Goal: Find specific page/section: Find specific page/section

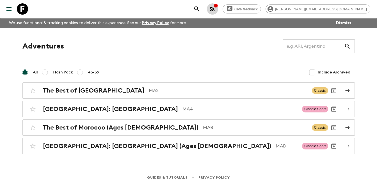
click at [218, 8] on div "button" at bounding box center [216, 6] width 4 height 6
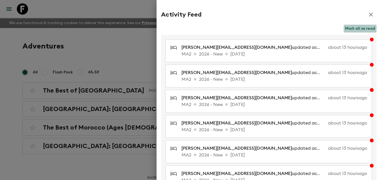
click at [362, 29] on button "Mark all as read" at bounding box center [360, 29] width 33 height 8
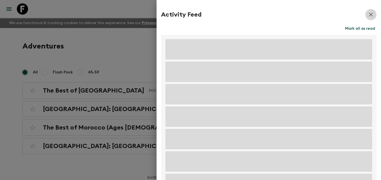
click at [368, 15] on icon "button" at bounding box center [371, 14] width 7 height 7
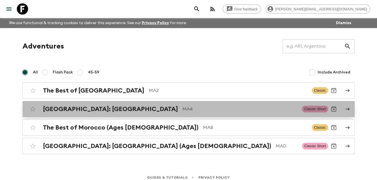
click at [77, 111] on h2 "[GEOGRAPHIC_DATA]: [GEOGRAPHIC_DATA]" at bounding box center [110, 108] width 135 height 7
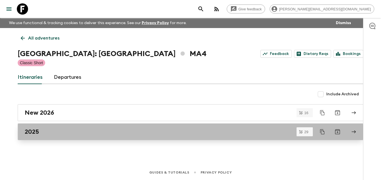
click at [33, 132] on h2 "2025" at bounding box center [32, 131] width 14 height 7
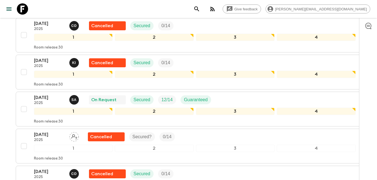
scroll to position [671, 0]
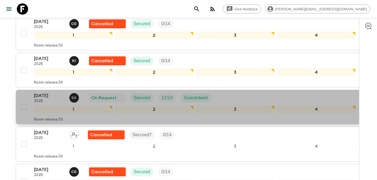
click at [41, 92] on p "[DATE]" at bounding box center [49, 95] width 31 height 7
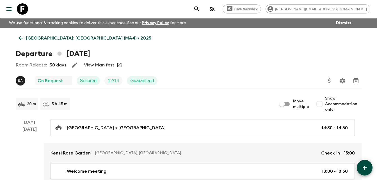
click at [108, 65] on link "View Manifest" at bounding box center [99, 65] width 31 height 6
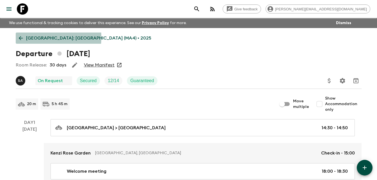
click at [21, 37] on icon at bounding box center [21, 38] width 6 height 6
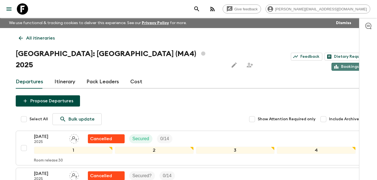
click at [342, 63] on link "Bookings" at bounding box center [346, 67] width 30 height 8
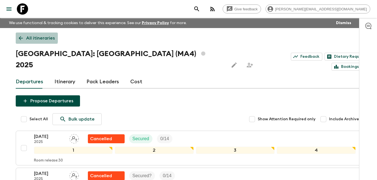
click at [20, 37] on icon at bounding box center [21, 38] width 4 height 4
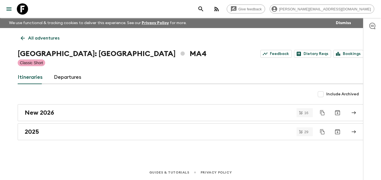
click at [20, 37] on icon at bounding box center [23, 38] width 6 height 6
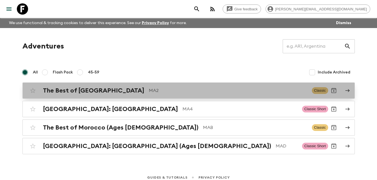
click at [90, 93] on h2 "The Best of [GEOGRAPHIC_DATA]" at bounding box center [93, 90] width 101 height 7
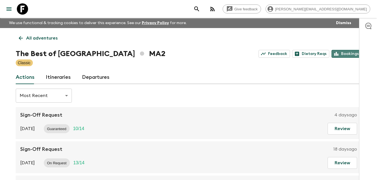
click at [344, 56] on link "Bookings" at bounding box center [346, 54] width 30 height 8
